Goal: Transaction & Acquisition: Purchase product/service

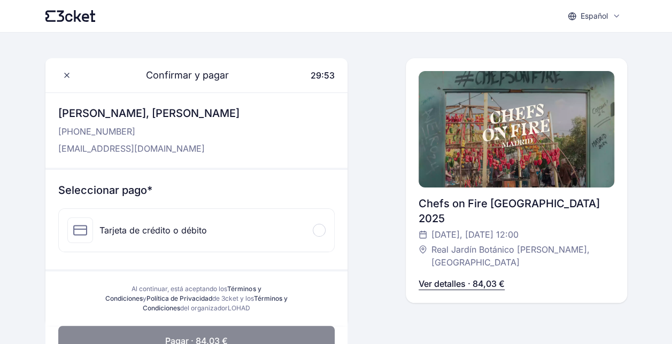
click at [179, 219] on div "Tarjeta de crédito o débito" at bounding box center [137, 231] width 140 height 26
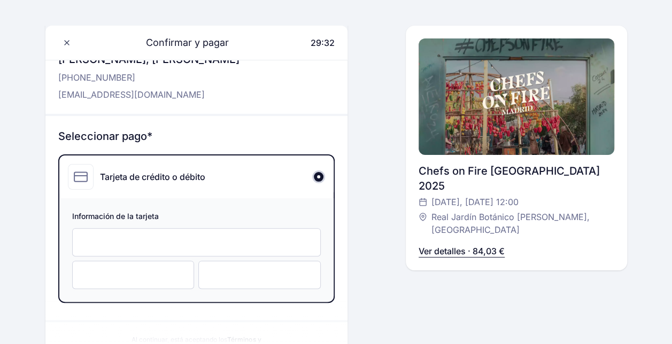
scroll to position [58, 0]
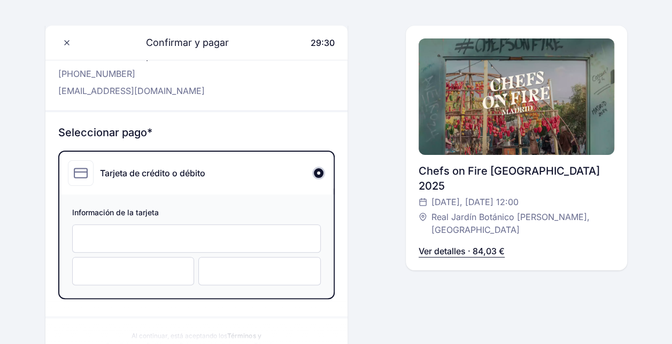
click at [187, 228] on div at bounding box center [196, 239] width 249 height 28
click at [113, 279] on div at bounding box center [133, 271] width 122 height 28
click at [255, 264] on div at bounding box center [259, 271] width 122 height 28
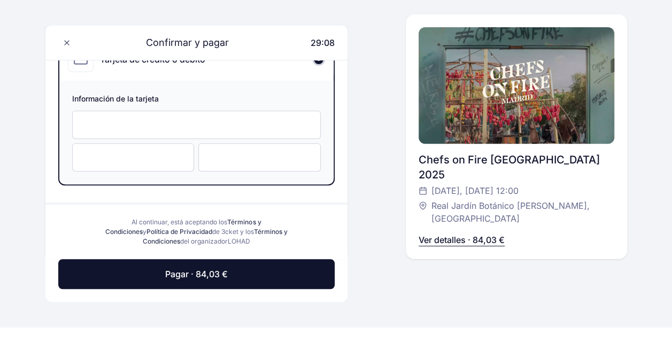
scroll to position [173, 0]
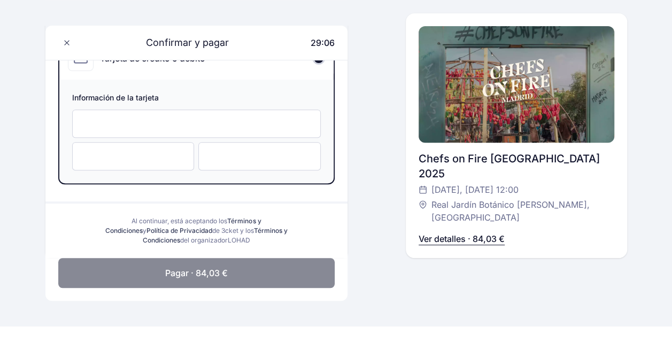
click at [194, 280] on button "Pagar · 84,03 €" at bounding box center [196, 273] width 277 height 30
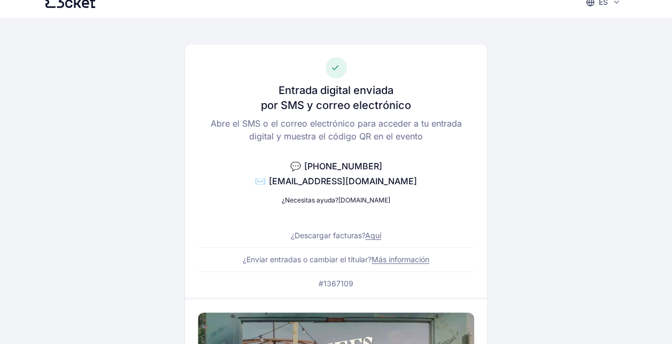
scroll to position [16, 0]
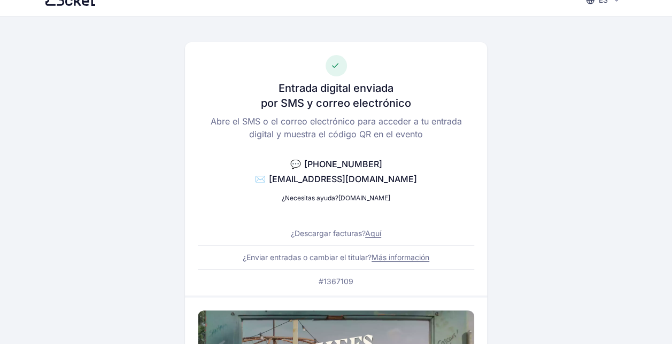
click at [373, 235] on link "Aquí" at bounding box center [373, 233] width 16 height 9
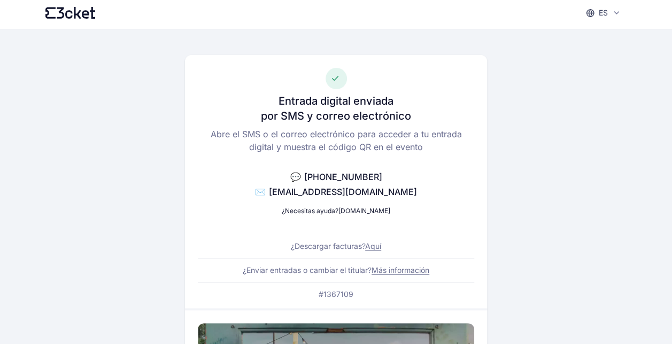
scroll to position [2, 0]
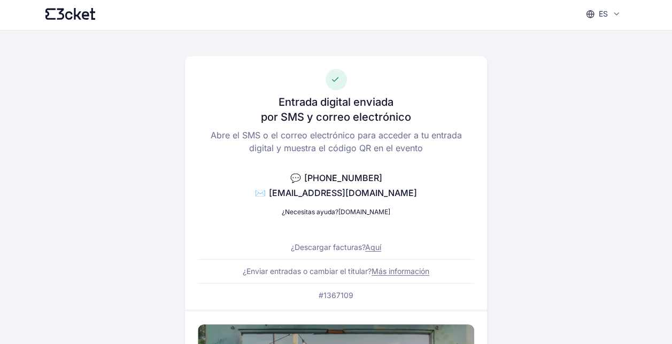
click at [377, 248] on link "Aquí" at bounding box center [373, 247] width 16 height 9
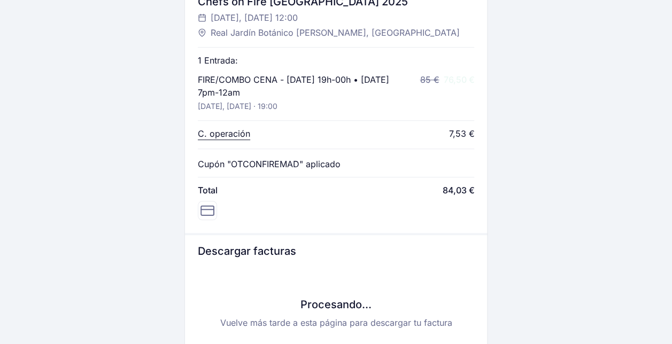
scroll to position [605, 0]
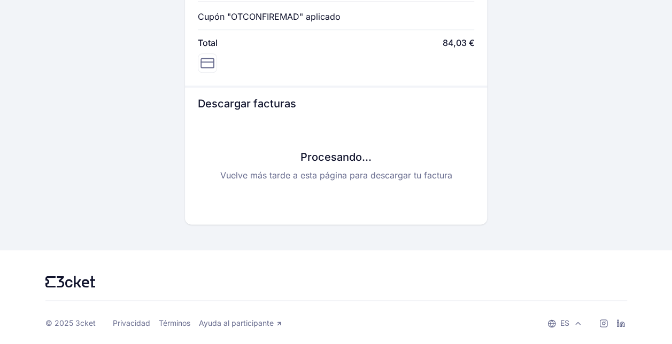
click at [378, 181] on div "Procesando... Vuelve más tarde a esta página para descargar tu factura" at bounding box center [336, 166] width 277 height 92
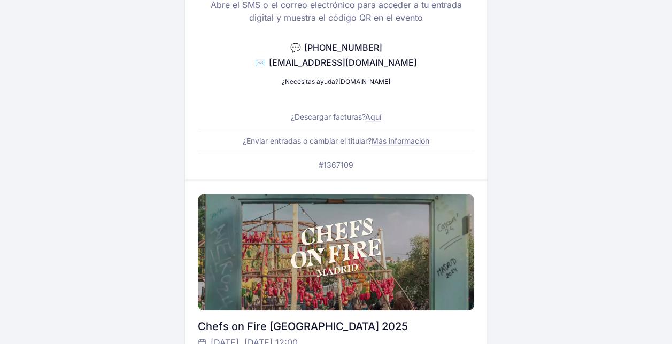
scroll to position [0, 0]
